Goal: Task Accomplishment & Management: Use online tool/utility

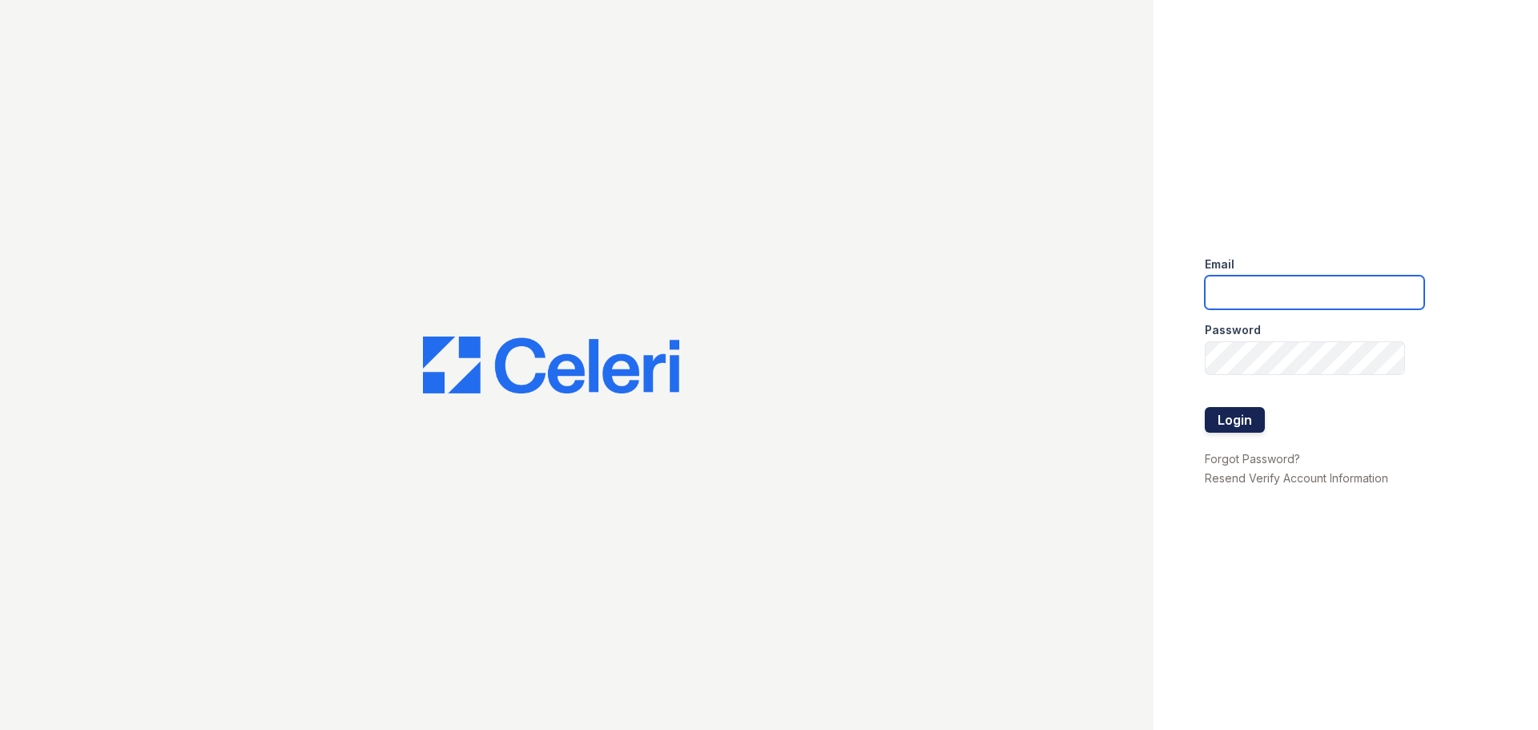
type input "[EMAIL_ADDRESS][DOMAIN_NAME]"
click at [1243, 407] on button "Login" at bounding box center [1235, 420] width 60 height 26
click at [1244, 414] on button "Login" at bounding box center [1235, 420] width 60 height 26
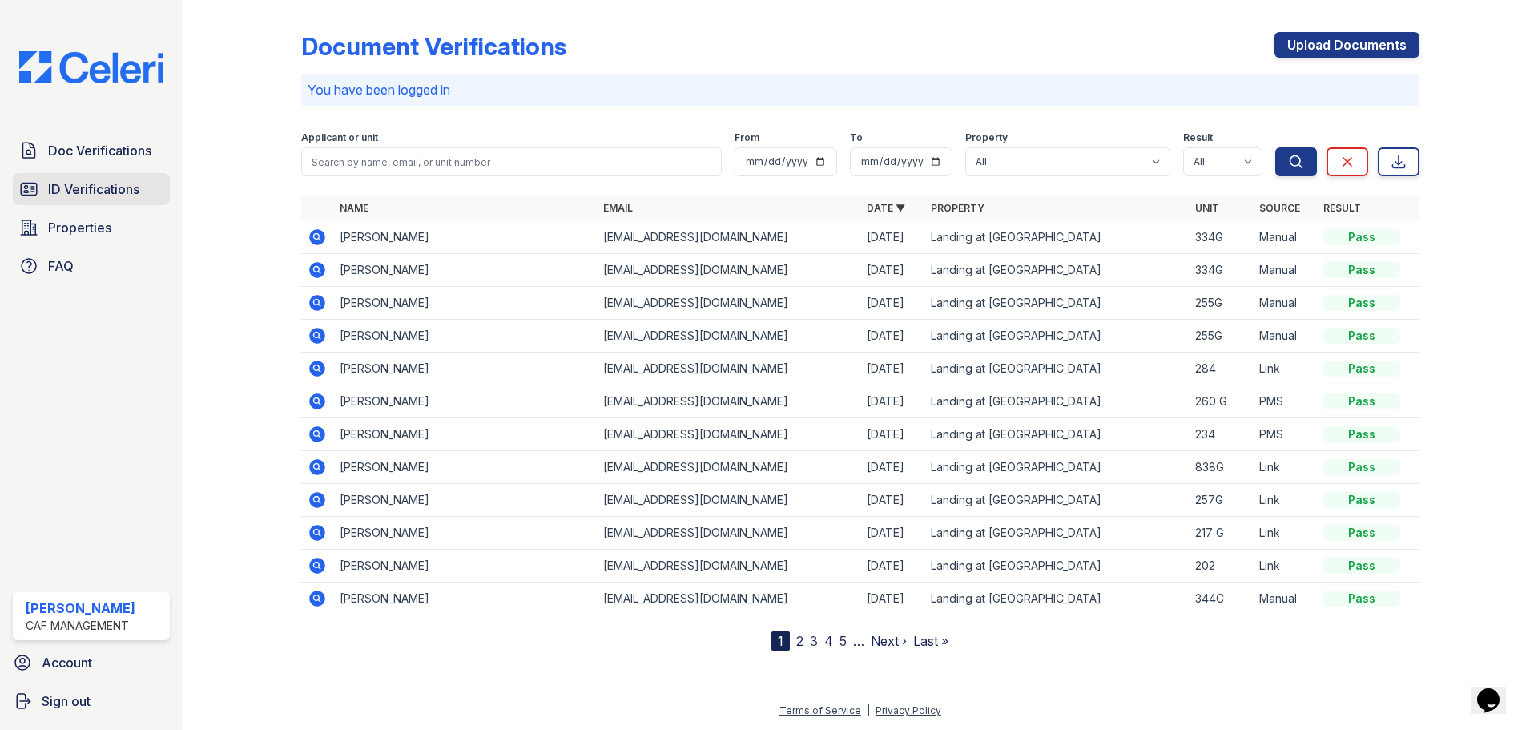
click at [74, 185] on span "ID Verifications" at bounding box center [93, 188] width 91 height 19
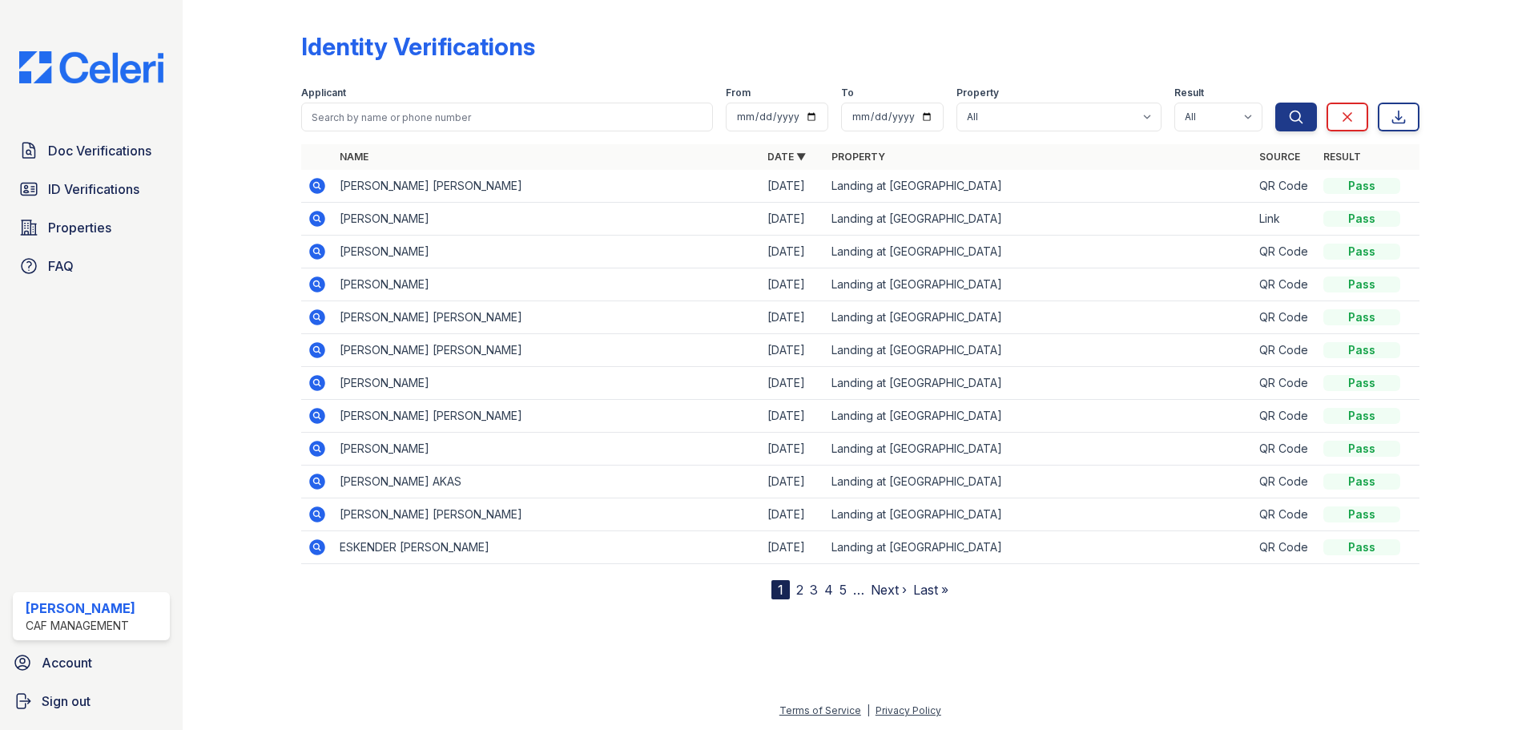
click at [318, 189] on icon at bounding box center [317, 186] width 16 height 16
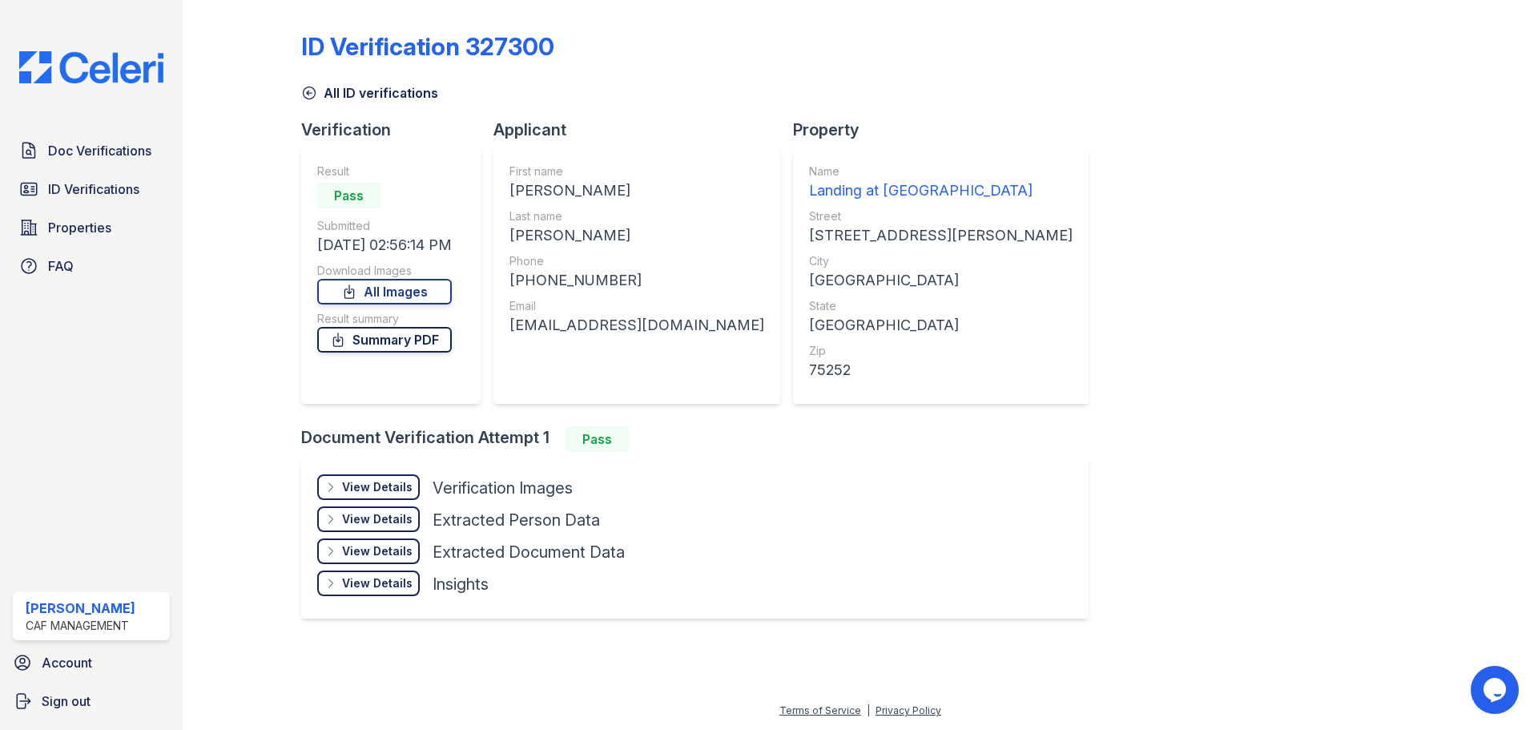
click at [407, 344] on link "Summary PDF" at bounding box center [384, 340] width 135 height 26
